Goal: Task Accomplishment & Management: Complete application form

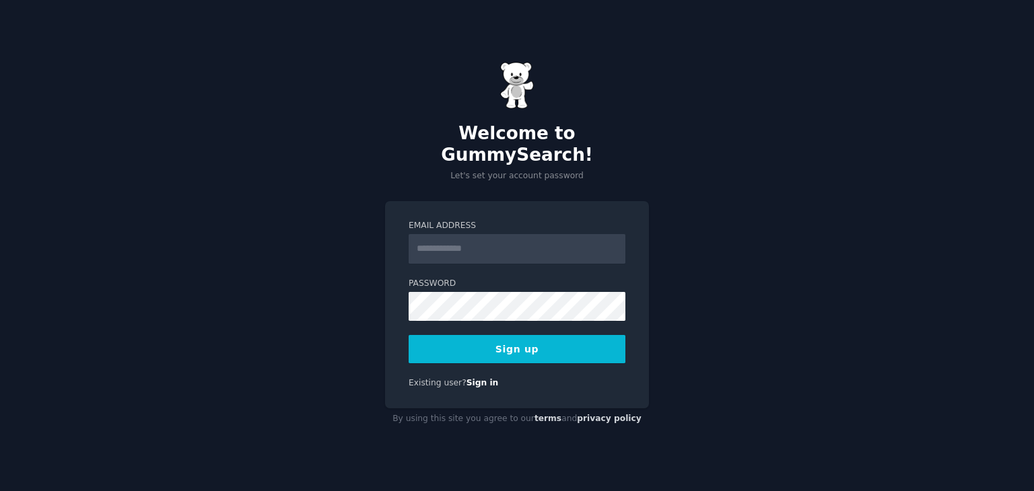
click at [482, 189] on div "Welcome to GummySearch! Let's set your account password Email Address Password …" at bounding box center [517, 245] width 1034 height 491
click at [429, 247] on input "Email Address" at bounding box center [517, 249] width 217 height 30
type input "**********"
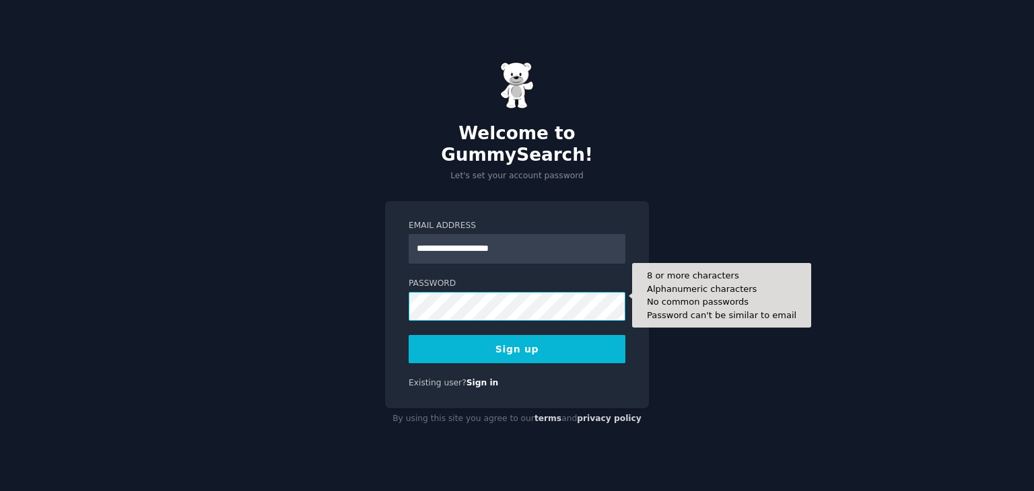
click at [365, 283] on div "**********" at bounding box center [517, 245] width 1034 height 491
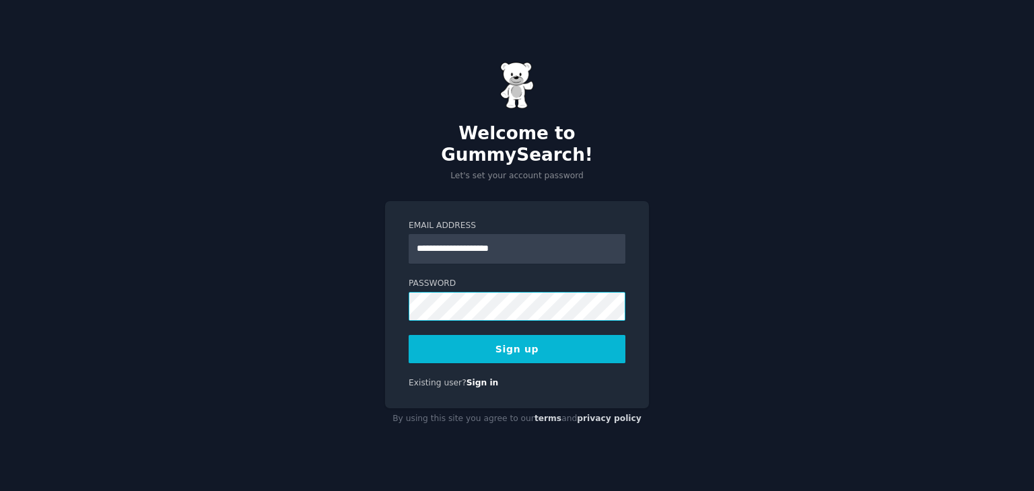
click at [409, 335] on button "Sign up" at bounding box center [517, 349] width 217 height 28
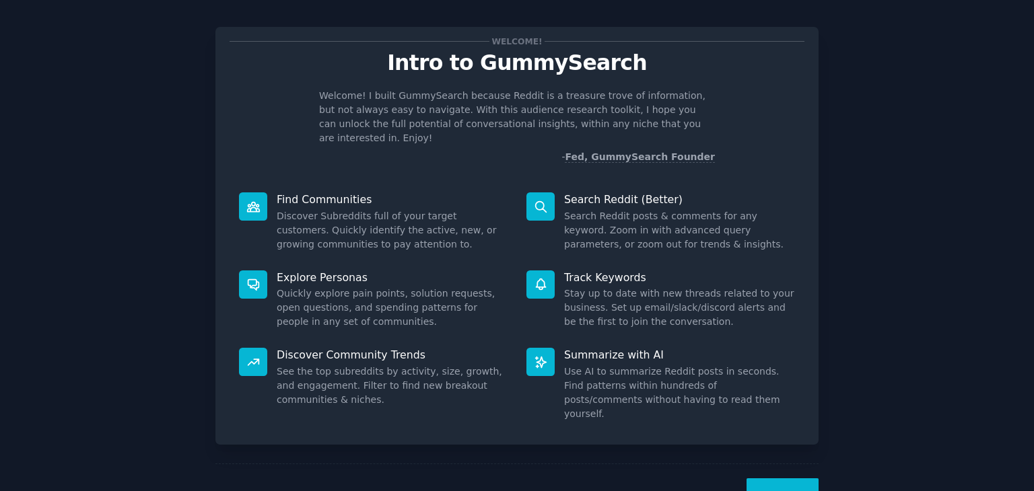
scroll to position [10, 0]
click at [792, 479] on button "Next" at bounding box center [782, 495] width 72 height 33
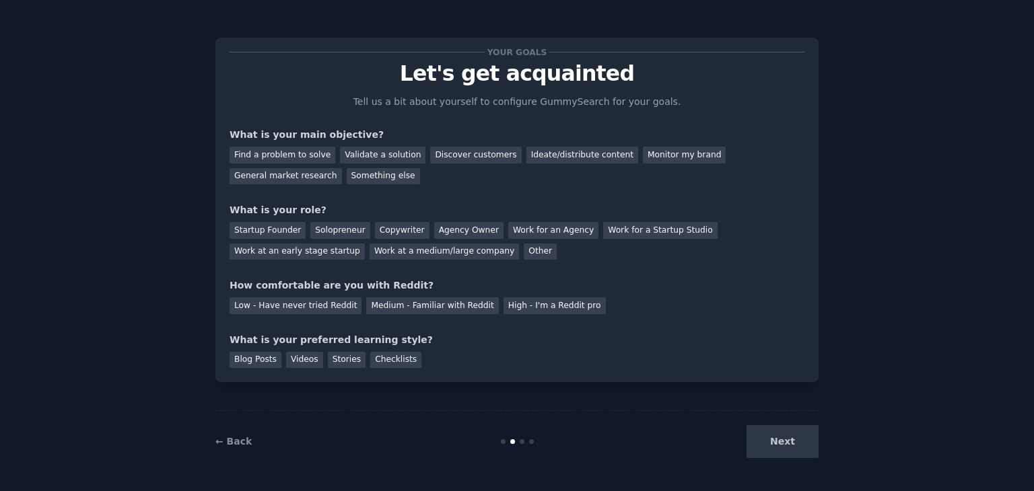
click at [778, 443] on div "Next" at bounding box center [717, 441] width 201 height 33
click at [360, 158] on div "Validate a solution" at bounding box center [382, 155] width 85 height 17
click at [296, 153] on div "Find a problem to solve" at bounding box center [283, 155] width 106 height 17
click at [547, 153] on div "Ideate/distribute content" at bounding box center [582, 155] width 112 height 17
click at [276, 229] on div "Startup Founder" at bounding box center [268, 230] width 76 height 17
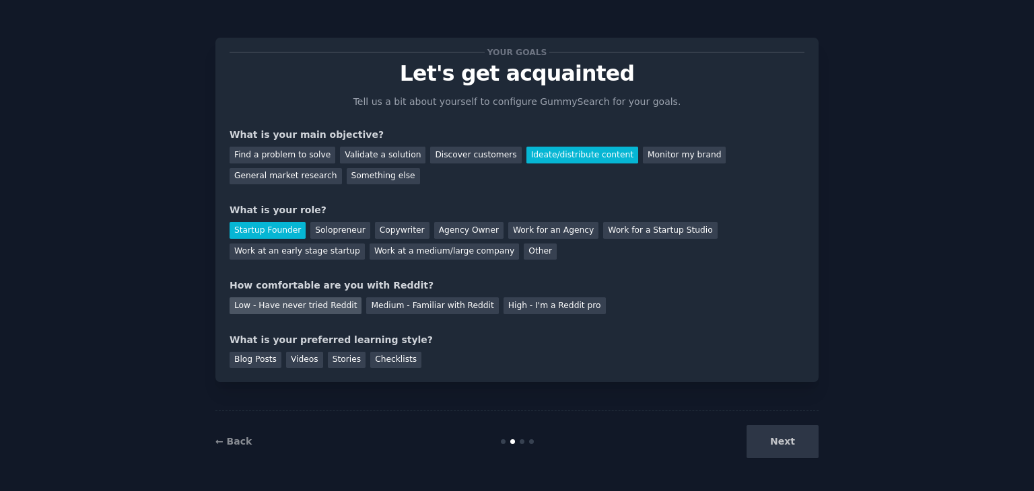
click at [322, 310] on div "Low - Have never tried Reddit" at bounding box center [296, 306] width 132 height 17
click at [264, 365] on div "Blog Posts" at bounding box center [256, 360] width 52 height 17
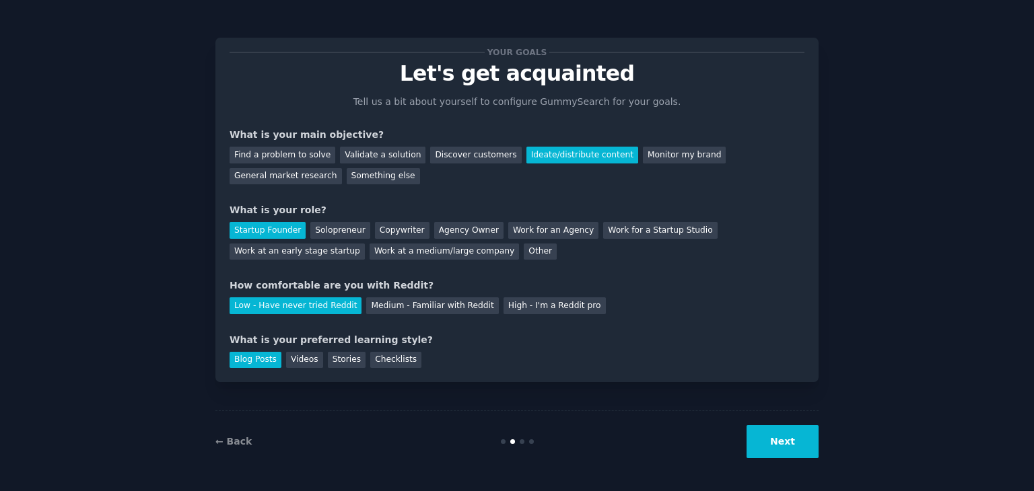
click at [788, 450] on button "Next" at bounding box center [782, 441] width 72 height 33
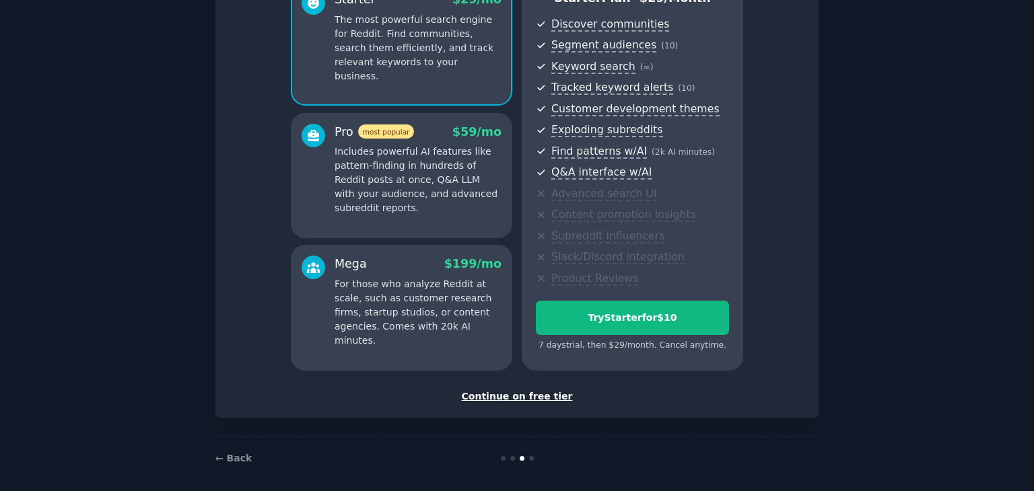
scroll to position [139, 0]
click at [525, 399] on div "Continue on free tier" at bounding box center [517, 397] width 575 height 14
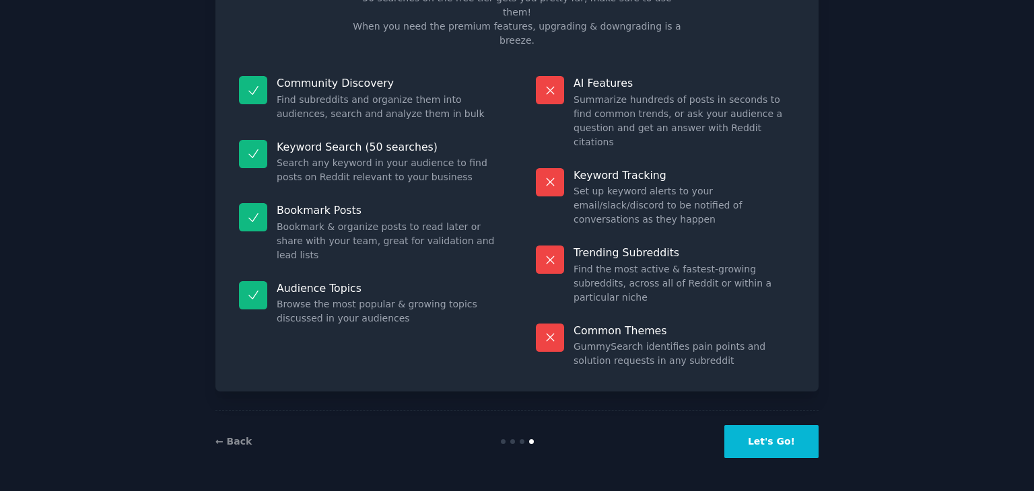
scroll to position [32, 0]
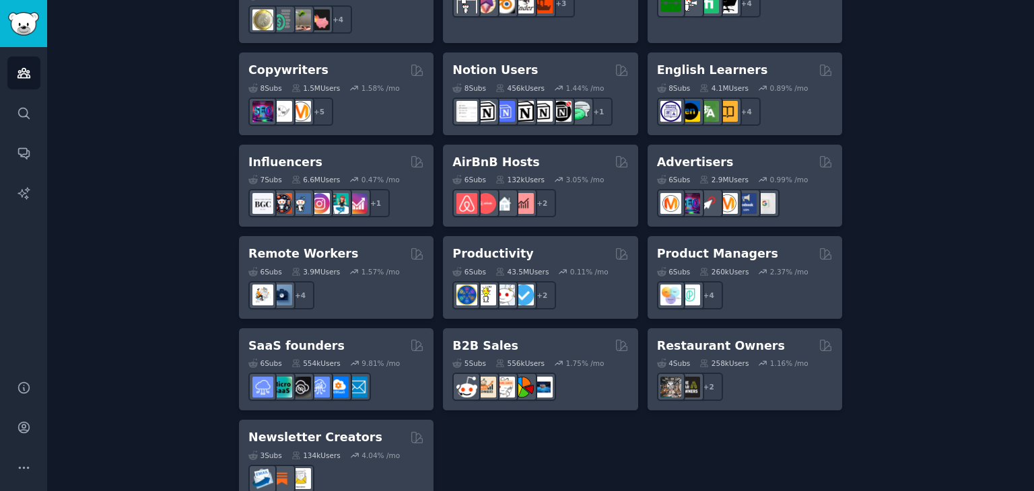
scroll to position [1049, 0]
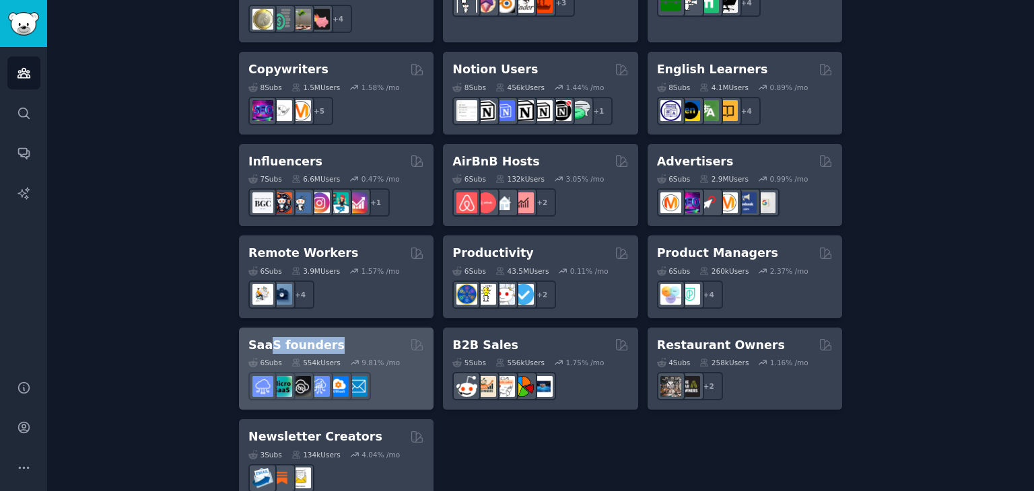
drag, startPoint x: 290, startPoint y: 328, endPoint x: 265, endPoint y: 335, distance: 26.6
click at [265, 335] on div "SaaS founders 6 Sub s 554k Users 9.81 % /mo" at bounding box center [336, 369] width 195 height 83
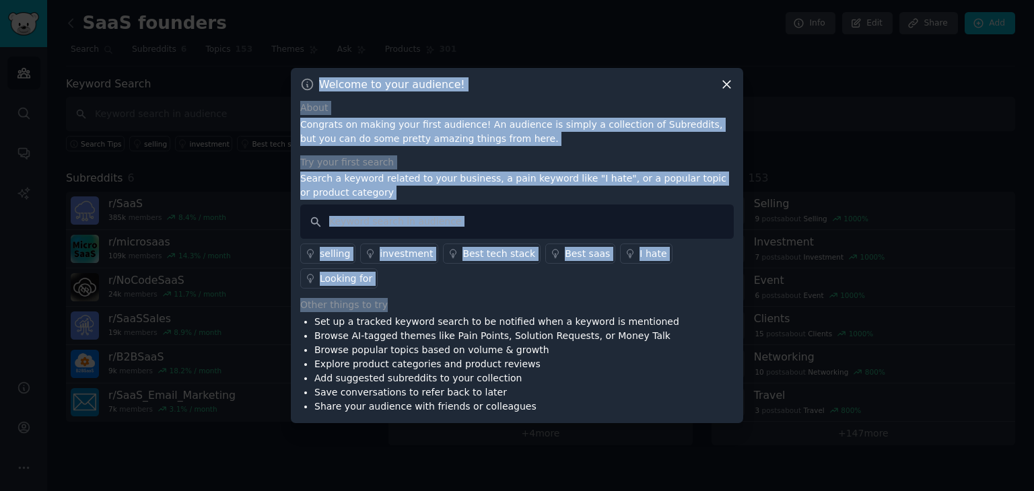
drag, startPoint x: 746, startPoint y: 312, endPoint x: 722, endPoint y: 290, distance: 32.9
click at [722, 290] on div "​ Welcome to your audience! About Congrats on making your first audience! An au…" at bounding box center [517, 245] width 1024 height 491
click at [723, 298] on div "Other things to try" at bounding box center [516, 305] width 433 height 14
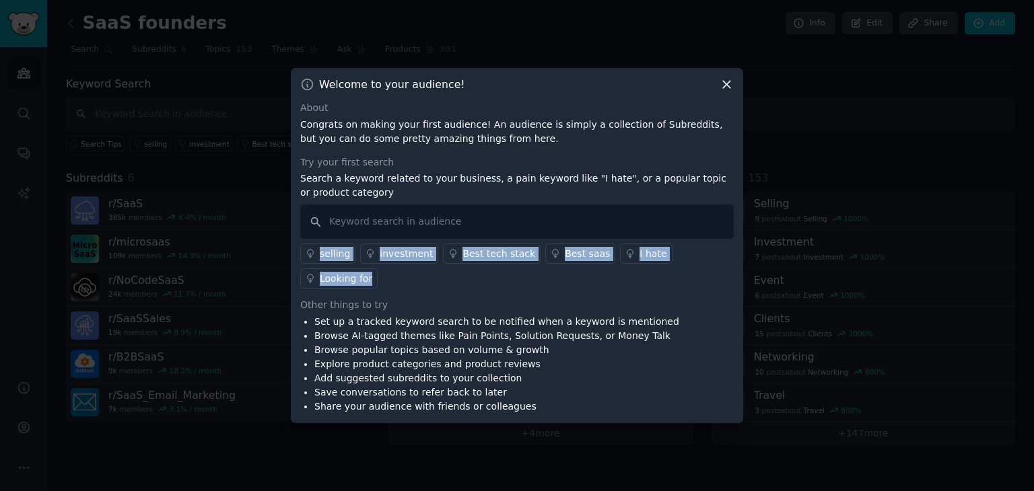
drag, startPoint x: 292, startPoint y: 253, endPoint x: 722, endPoint y: 265, distance: 429.6
click at [722, 265] on div "Welcome to your audience! About Congrats on making your first audience! An audi…" at bounding box center [517, 245] width 452 height 355
copy div "selling investment Best tech stack Best saas I hate Looking for"
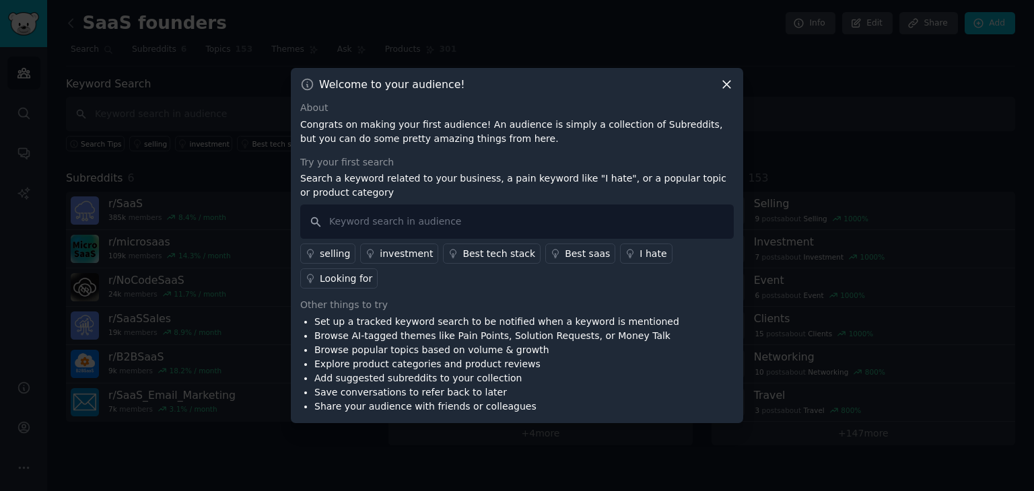
click at [641, 343] on div "Set up a tracked keyword search to be notified when a keyword is mentioned Brow…" at bounding box center [516, 364] width 433 height 99
click at [565, 261] on div "Best saas" at bounding box center [587, 254] width 45 height 14
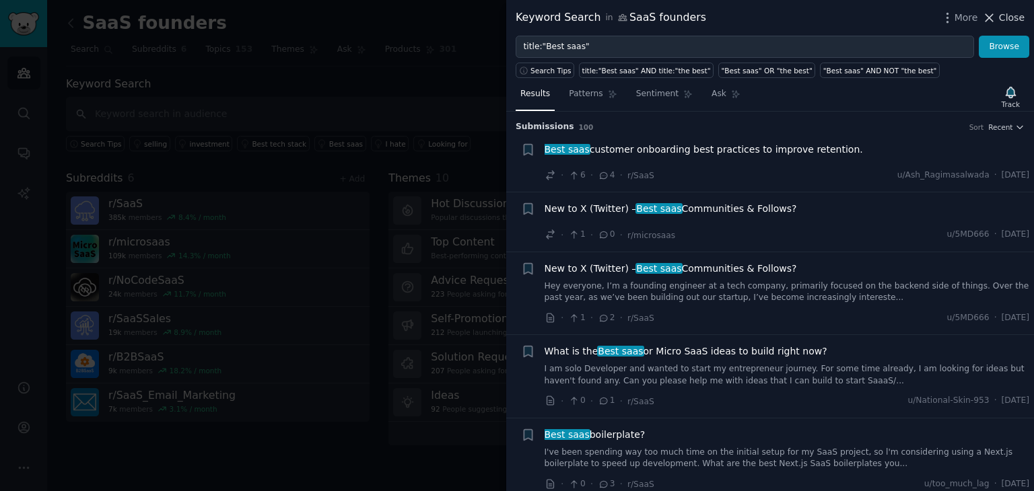
click at [1016, 11] on span "Close" at bounding box center [1012, 18] width 26 height 14
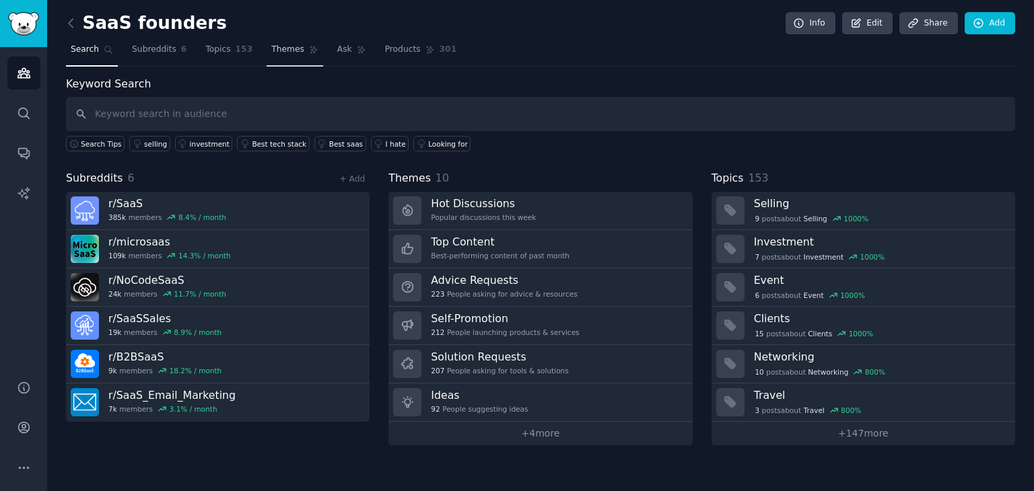
click at [271, 53] on span "Themes" at bounding box center [287, 50] width 33 height 12
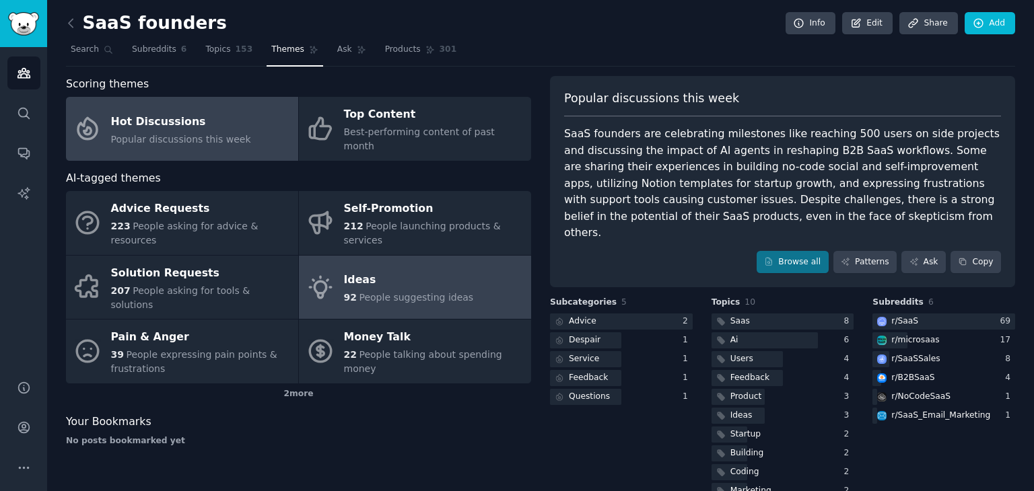
click at [396, 270] on div "Ideas" at bounding box center [409, 281] width 130 height 22
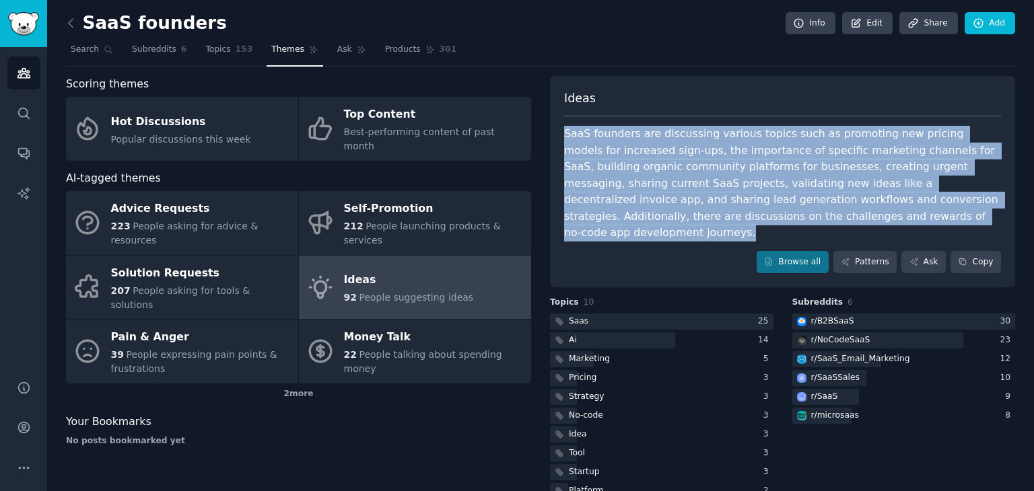
drag, startPoint x: 818, startPoint y: 215, endPoint x: 558, endPoint y: 130, distance: 273.9
click at [558, 130] on div "Ideas SaaS founders are discussing various topics such as promoting new pricing…" at bounding box center [782, 182] width 465 height 212
copy div "SaaS founders are discussing various topics such as promoting new pricing model…"
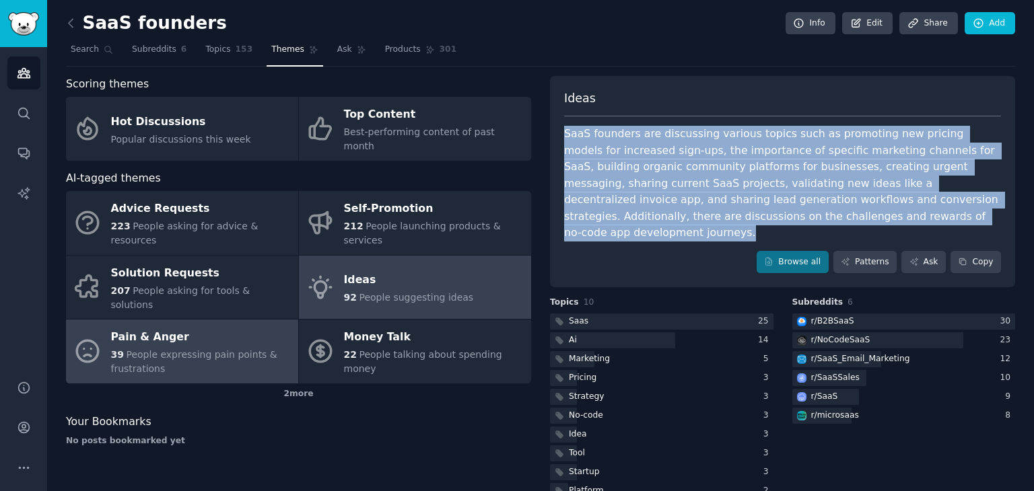
click at [145, 349] on span "People expressing pain points & frustrations" at bounding box center [194, 361] width 166 height 25
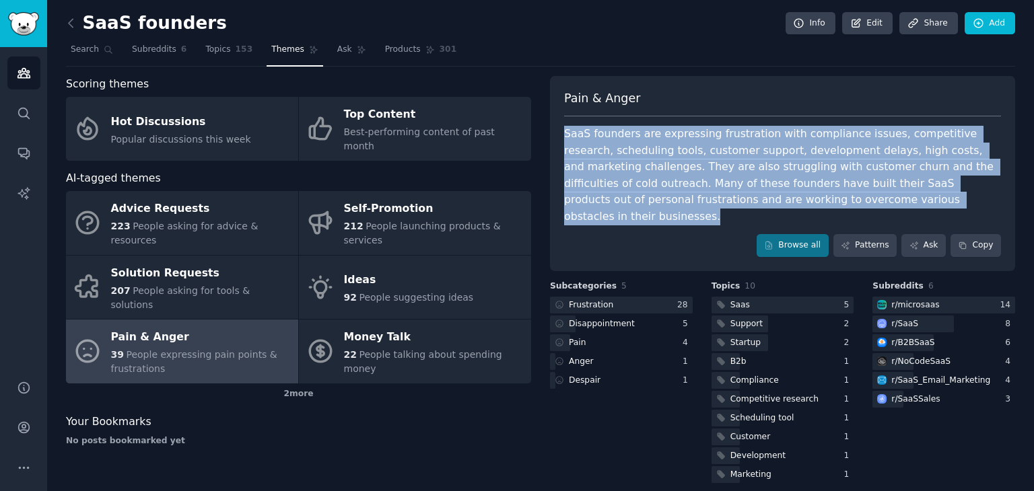
drag, startPoint x: 850, startPoint y: 202, endPoint x: 556, endPoint y: 131, distance: 302.5
click at [556, 131] on div "Pain & Anger SaaS founders are expressing frustration with compliance issues, c…" at bounding box center [782, 173] width 465 height 195
click at [73, 25] on icon at bounding box center [71, 23] width 14 height 14
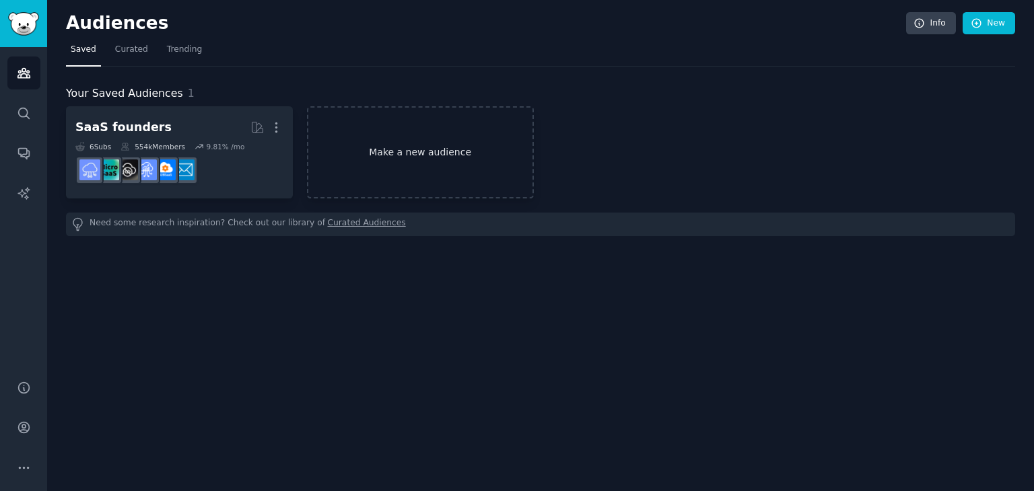
click at [360, 164] on link "Make a new audience" at bounding box center [420, 152] width 227 height 92
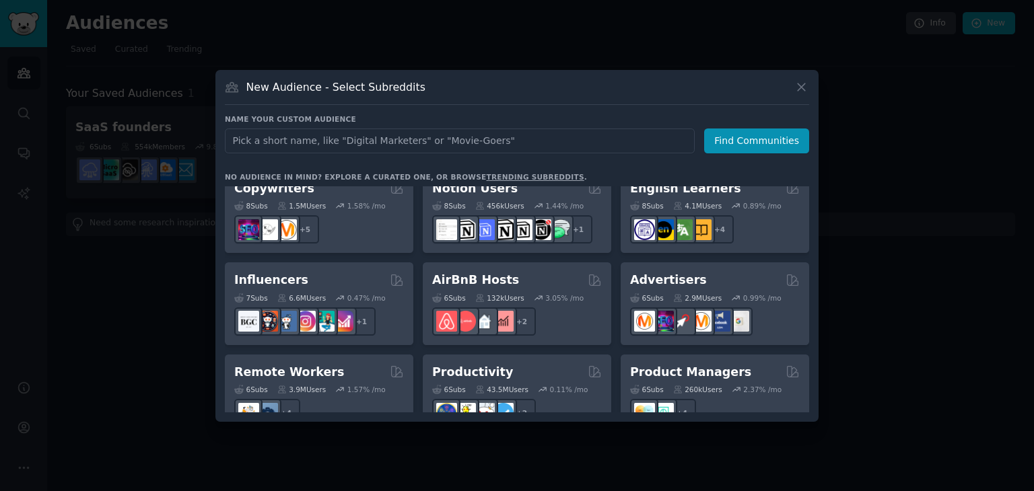
scroll to position [1050, 0]
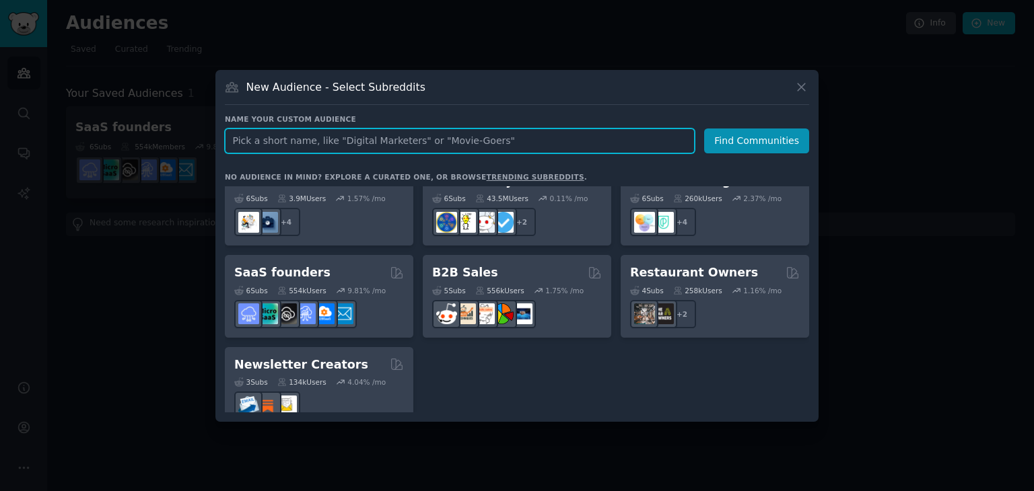
click at [281, 149] on input "text" at bounding box center [460, 141] width 470 height 25
paste input "agricultural management"
type input "agricultural management"
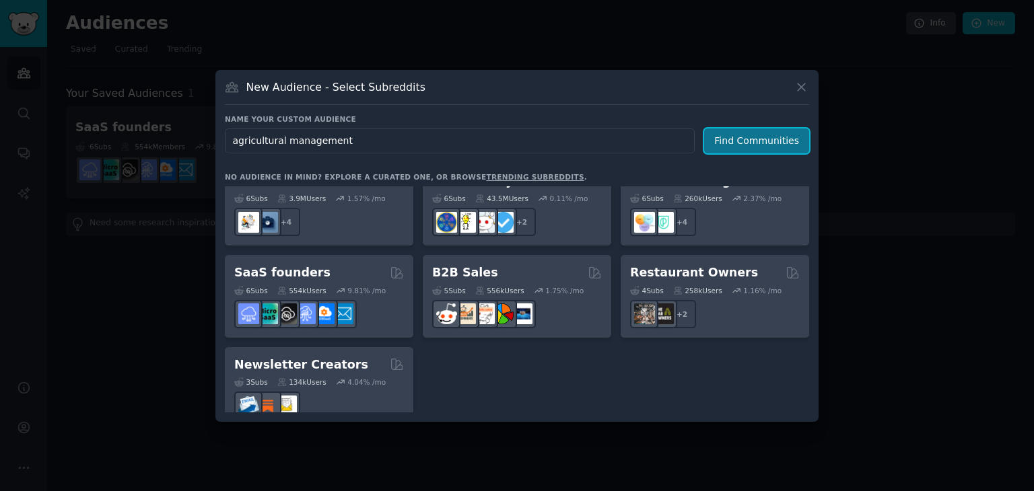
click at [734, 129] on button "Find Communities" at bounding box center [756, 141] width 105 height 25
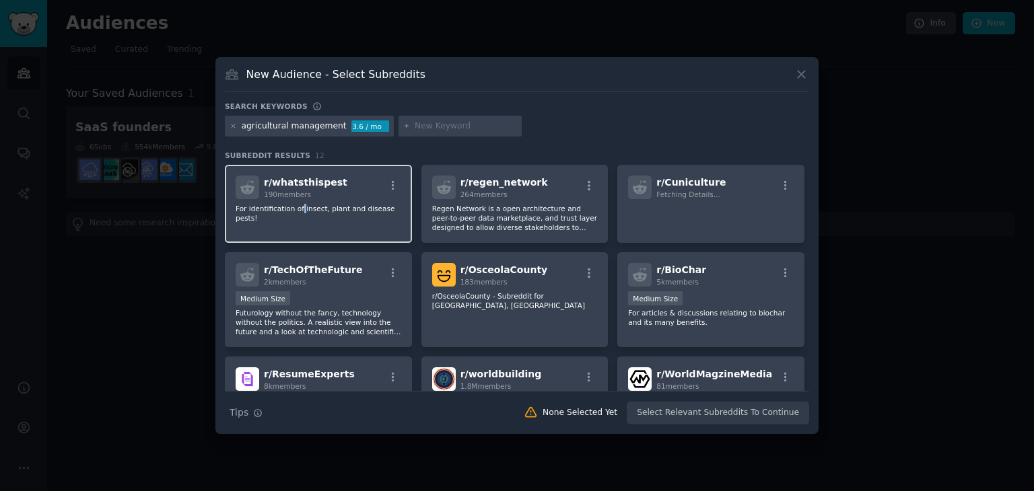
drag, startPoint x: 358, startPoint y: 203, endPoint x: 298, endPoint y: 201, distance: 60.6
click at [298, 201] on div "r/ whatsthispest 190 members For identification of insect, plant and disease pe…" at bounding box center [318, 204] width 187 height 78
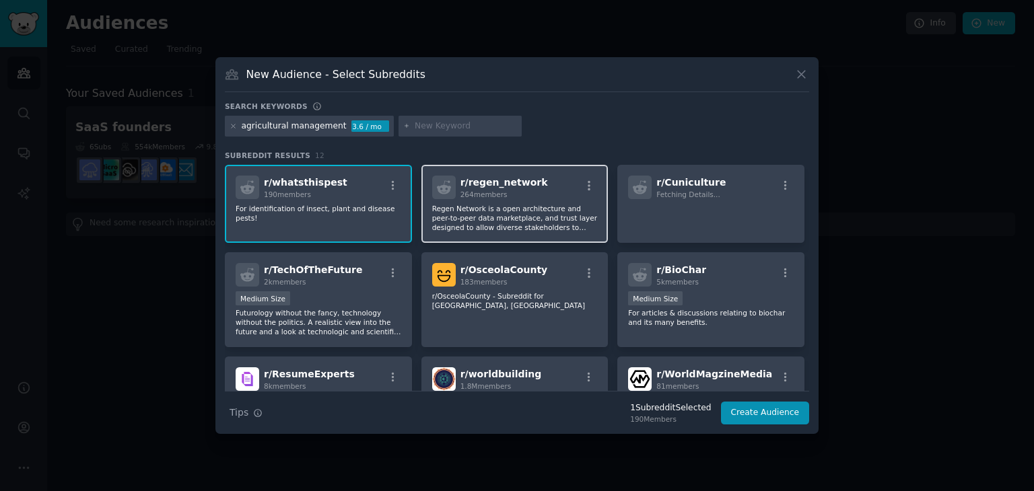
click at [446, 229] on p "Regen Network is a open architecture and peer-to-peer data marketplace, and tru…" at bounding box center [515, 218] width 166 height 28
click at [365, 213] on div "r/ whatsthispest 190 members For identification of insect, plant and disease pe…" at bounding box center [318, 204] width 187 height 78
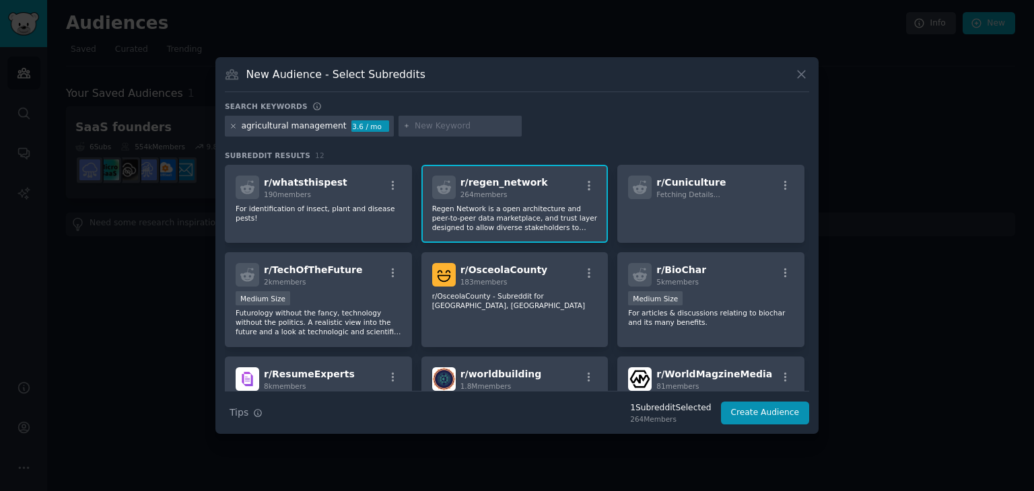
click at [233, 127] on icon at bounding box center [233, 126] width 7 height 7
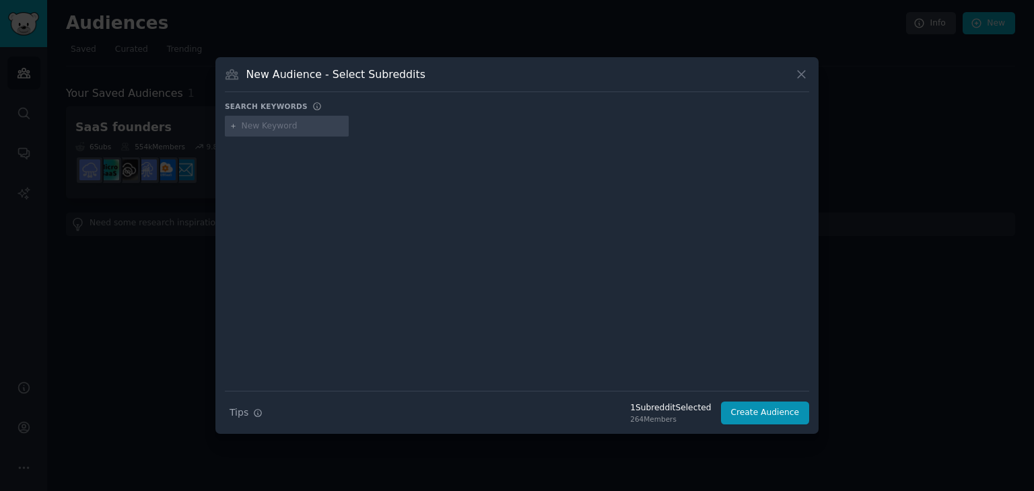
click at [285, 126] on input "text" at bounding box center [293, 126] width 102 height 12
click at [802, 71] on icon at bounding box center [801, 74] width 14 height 14
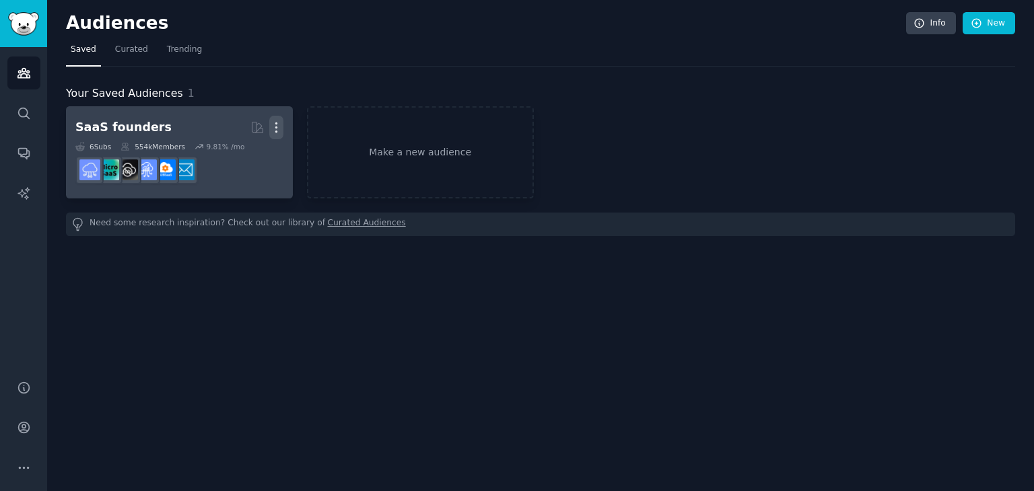
click at [277, 125] on icon "button" at bounding box center [276, 127] width 14 height 14
click at [248, 158] on p "Delete" at bounding box center [239, 156] width 31 height 14
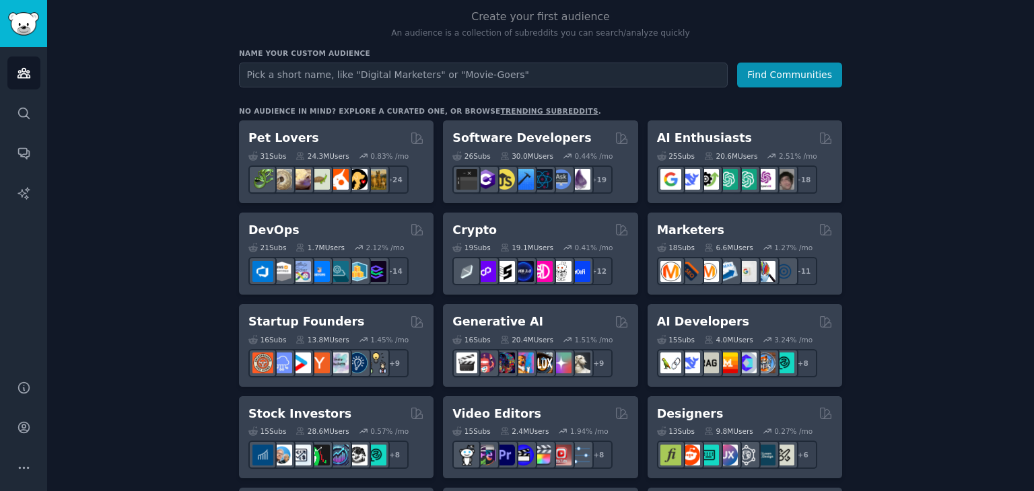
scroll to position [150, 0]
